Goal: Feedback & Contribution: Leave review/rating

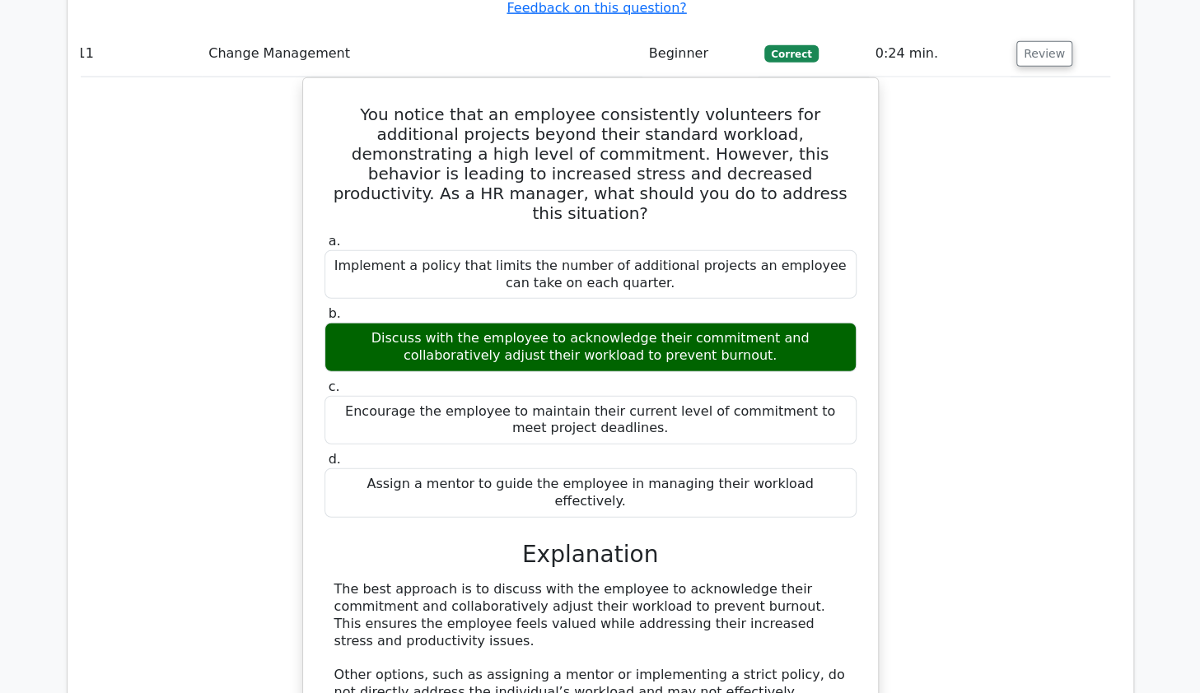
scroll to position [9491, 0]
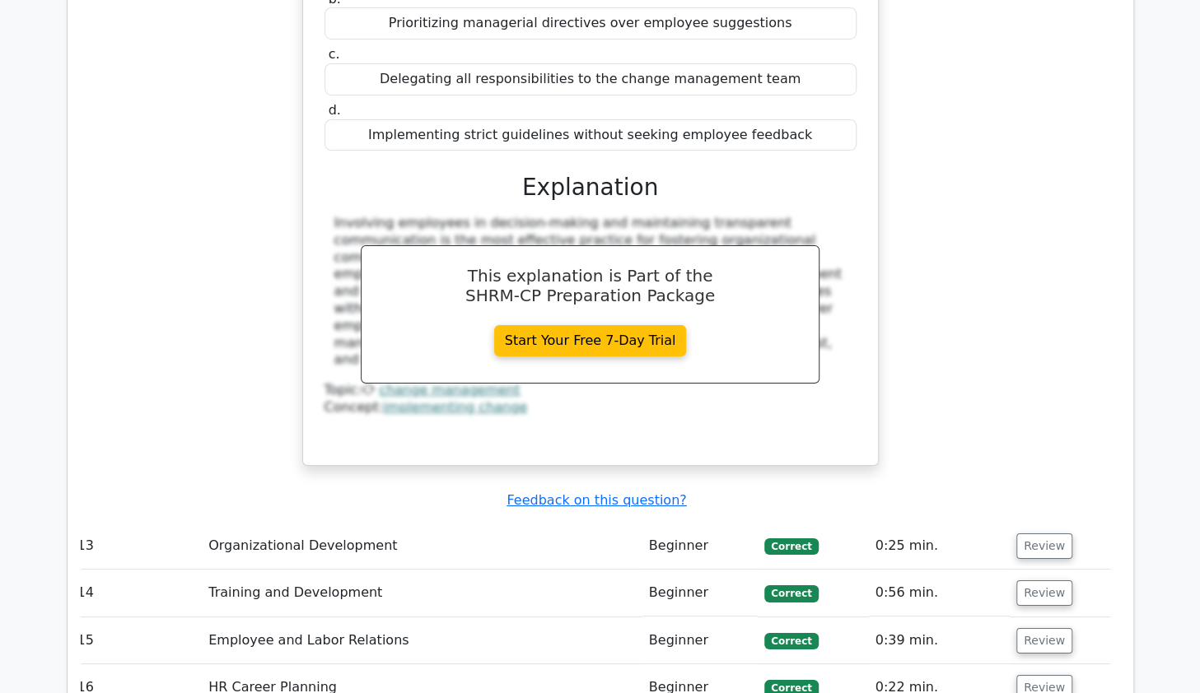
scroll to position [10562, 0]
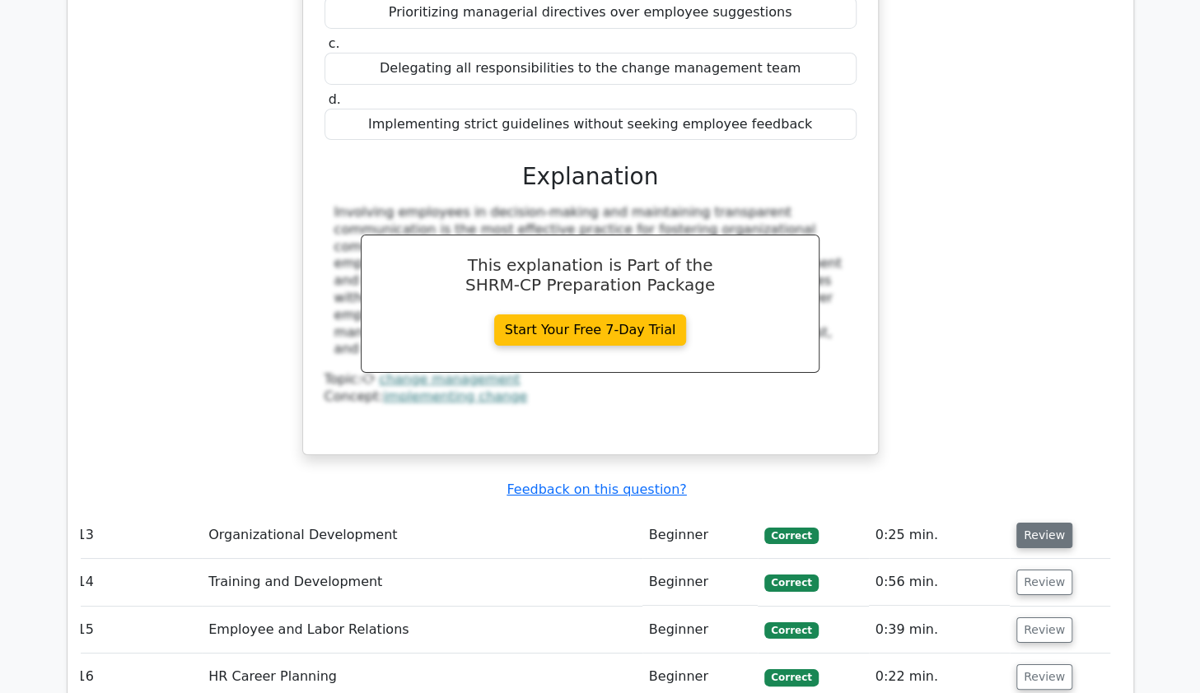
click at [1043, 523] on button "Review" at bounding box center [1044, 536] width 56 height 26
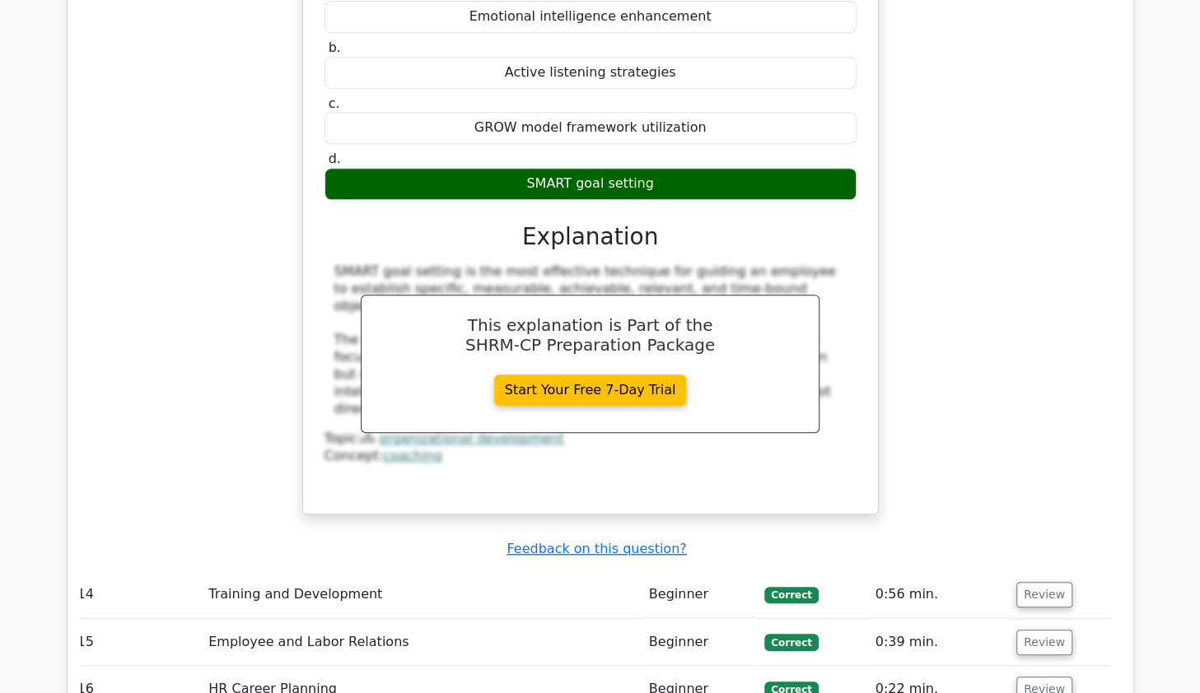
scroll to position [11247, 0]
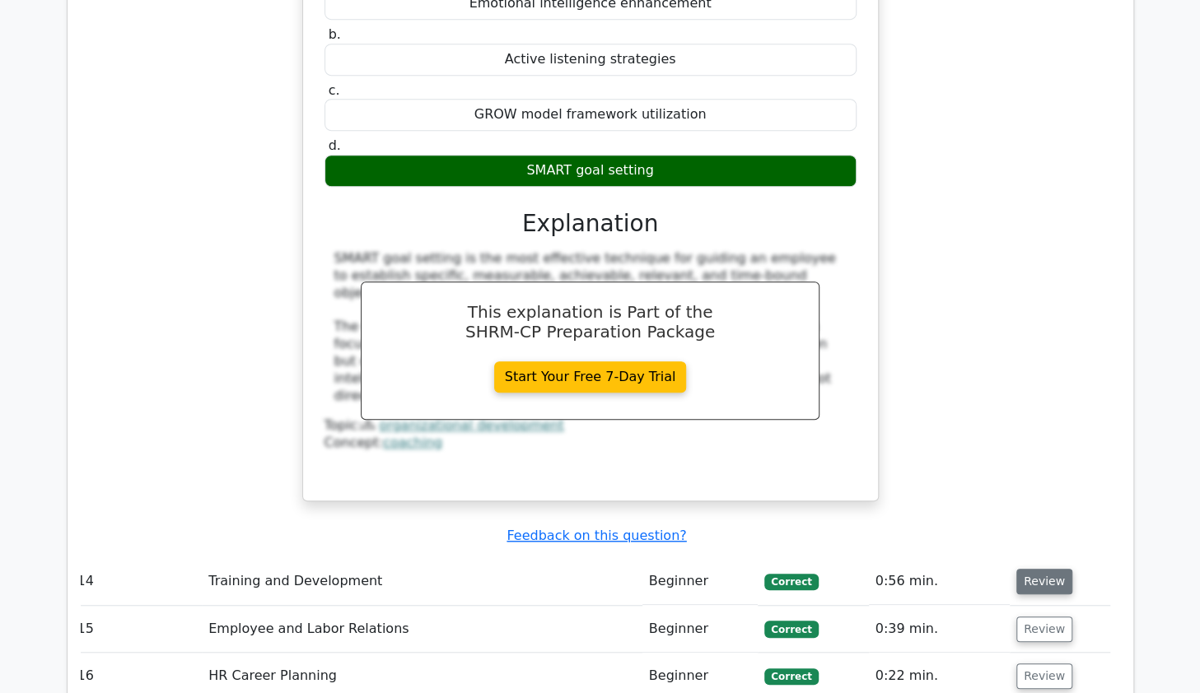
click at [1062, 569] on button "Review" at bounding box center [1044, 582] width 56 height 26
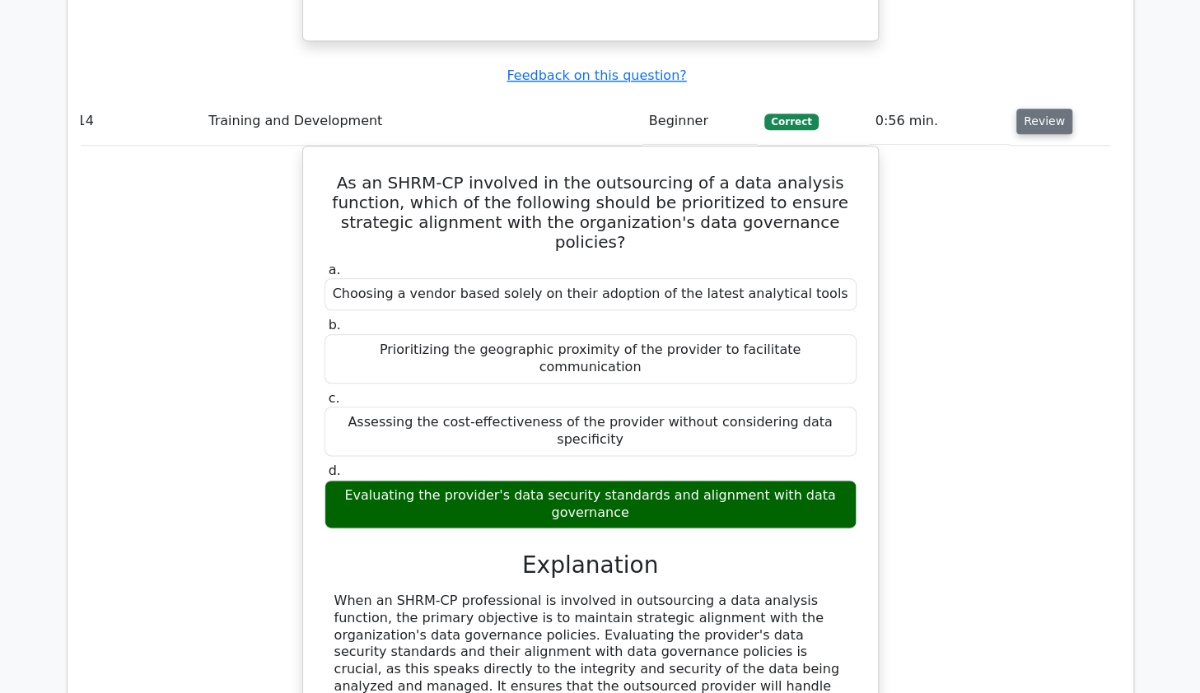
scroll to position [11719, 0]
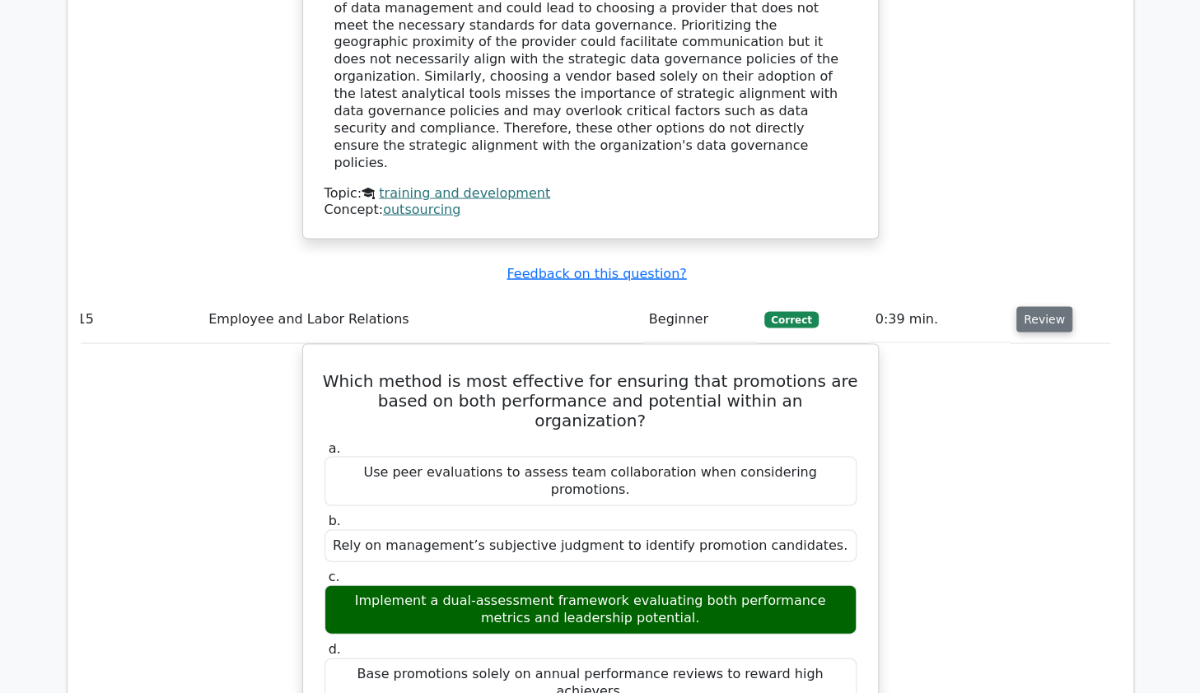
scroll to position [12532, 0]
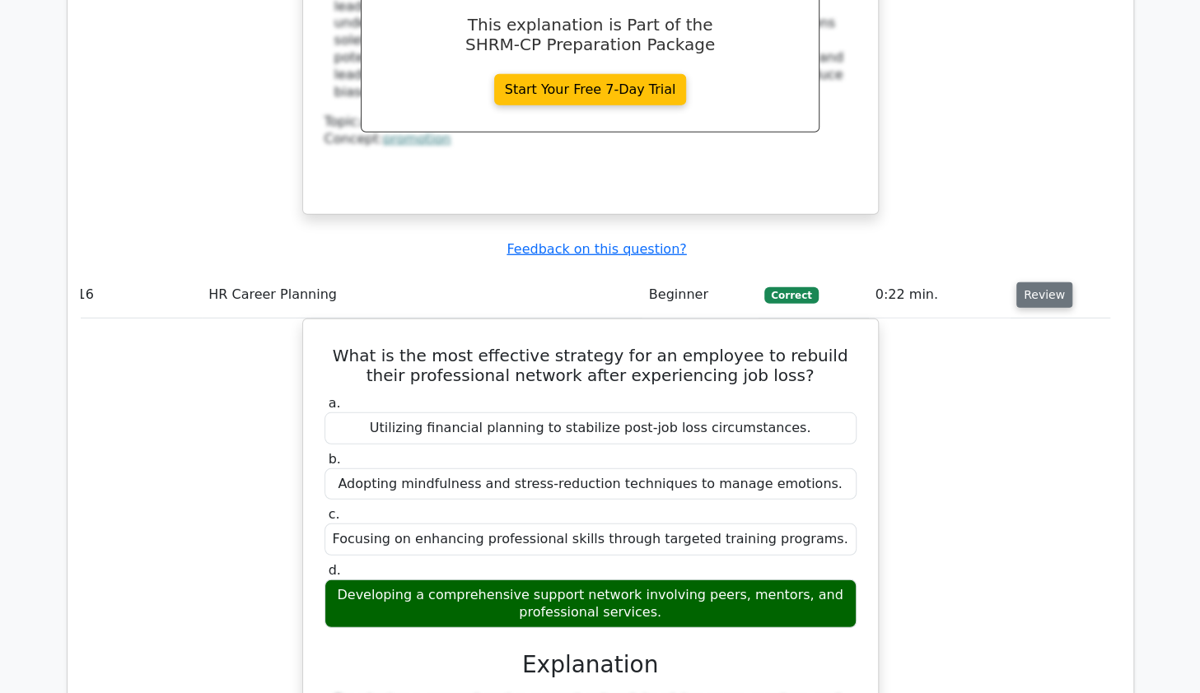
scroll to position [13303, 0]
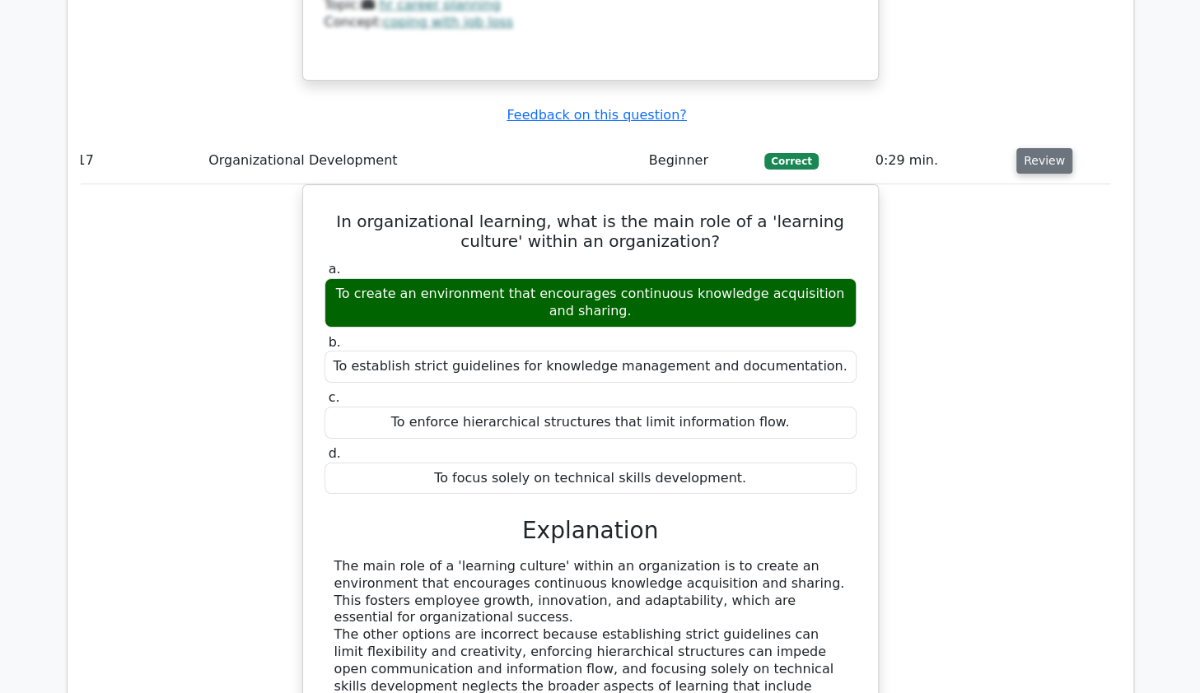
scroll to position [14203, 0]
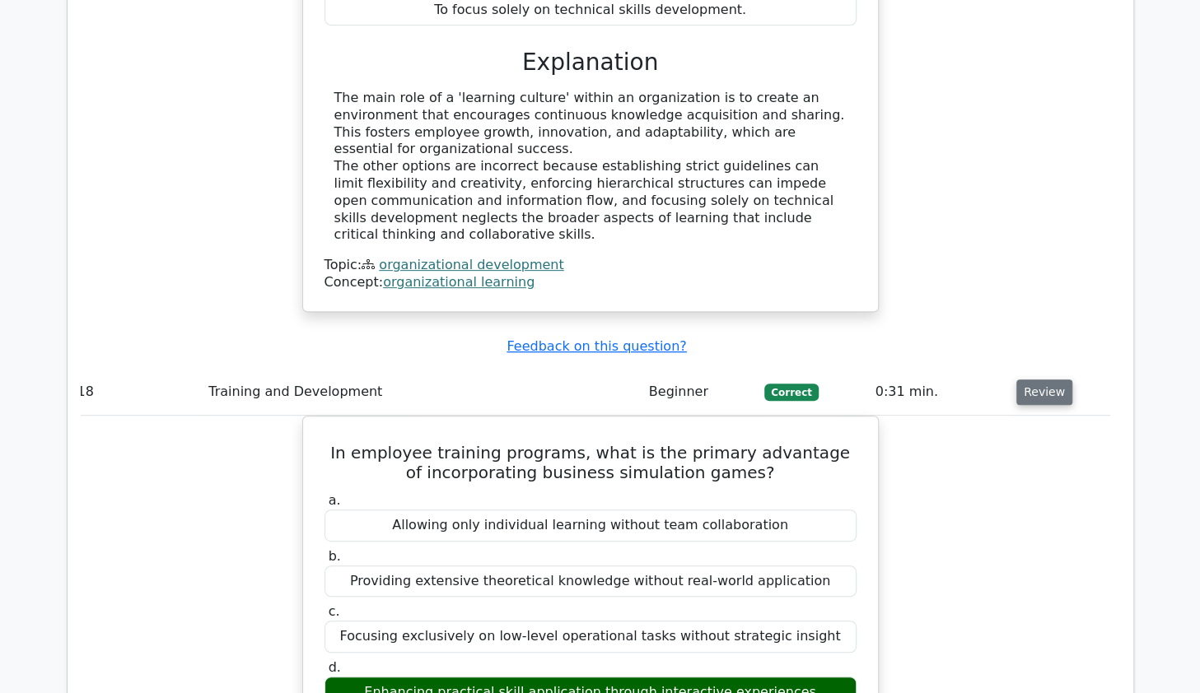
scroll to position [14631, 0]
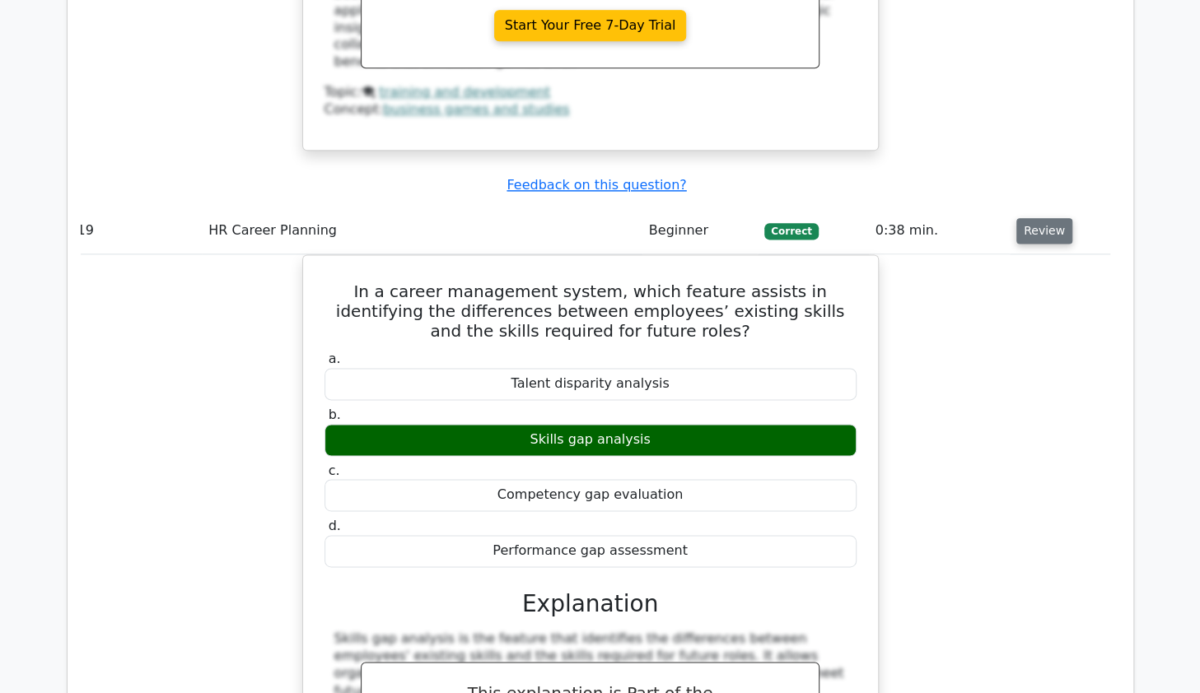
scroll to position [15530, 0]
